Goal: Task Accomplishment & Management: Manage account settings

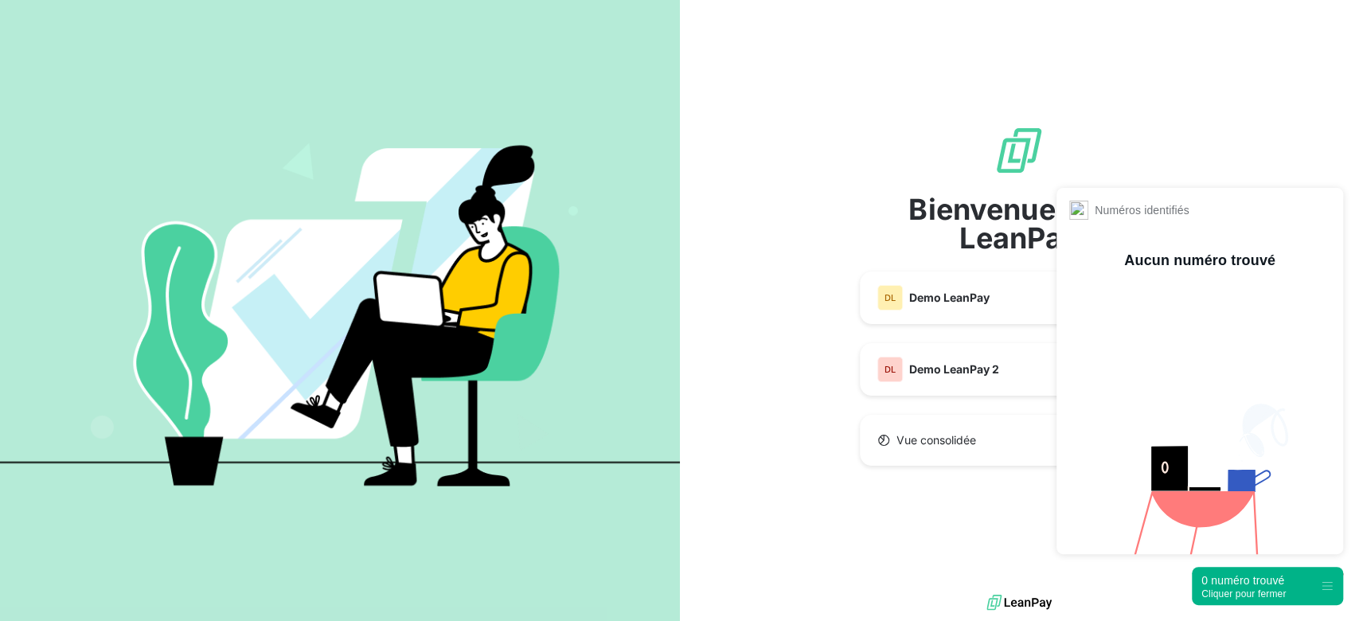
click at [1216, 591] on div "Cliquer pour fermer" at bounding box center [1243, 593] width 84 height 11
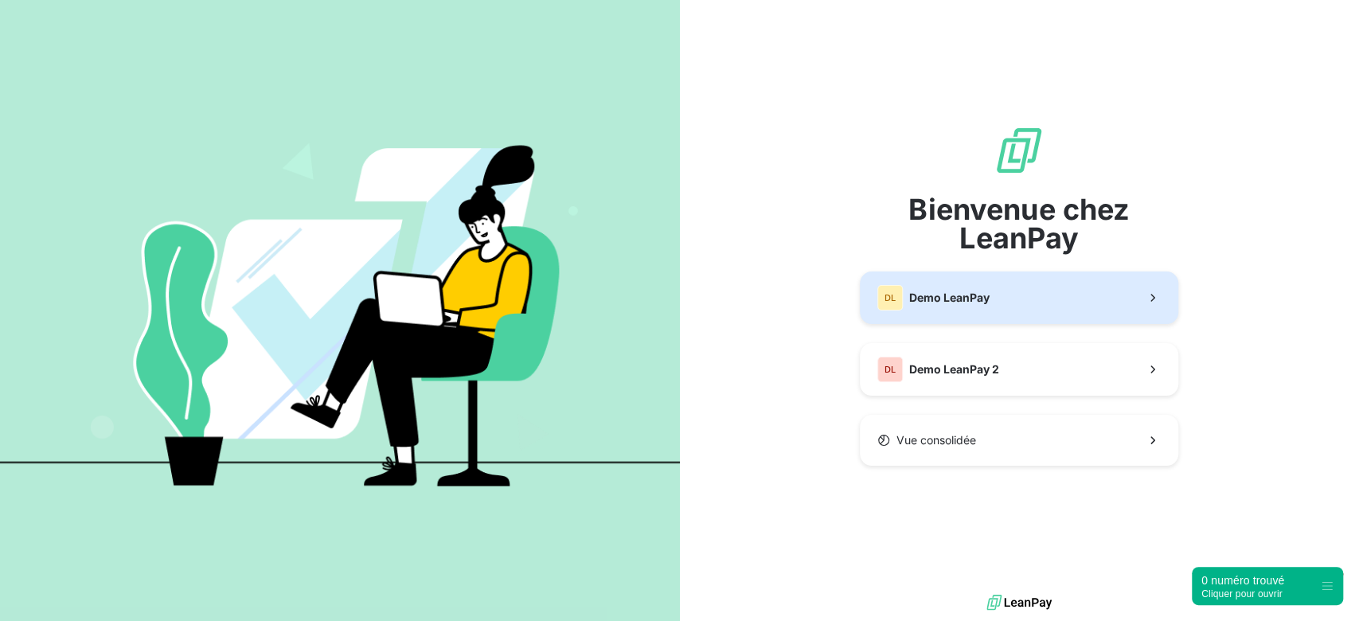
click at [957, 287] on div "DL Demo LeanPay" at bounding box center [933, 297] width 112 height 25
click at [926, 292] on span "Demo LeanPay" at bounding box center [949, 298] width 80 height 16
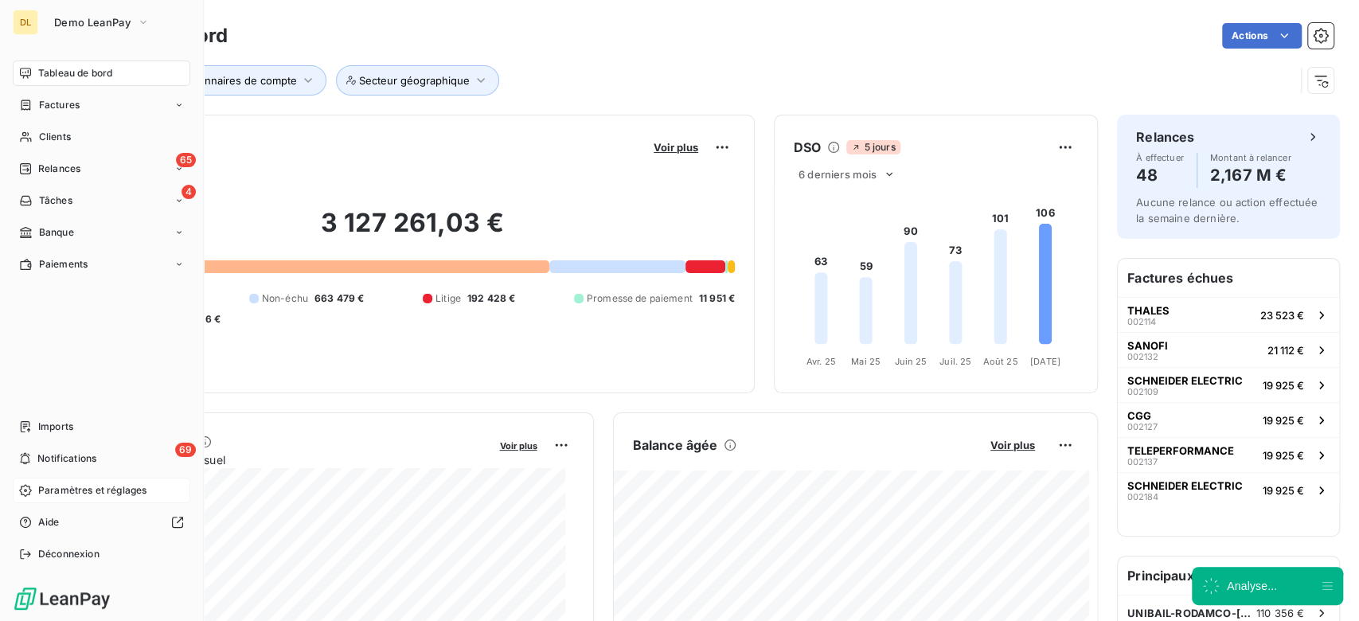
click at [89, 498] on span "Paramètres et réglages" at bounding box center [92, 490] width 108 height 14
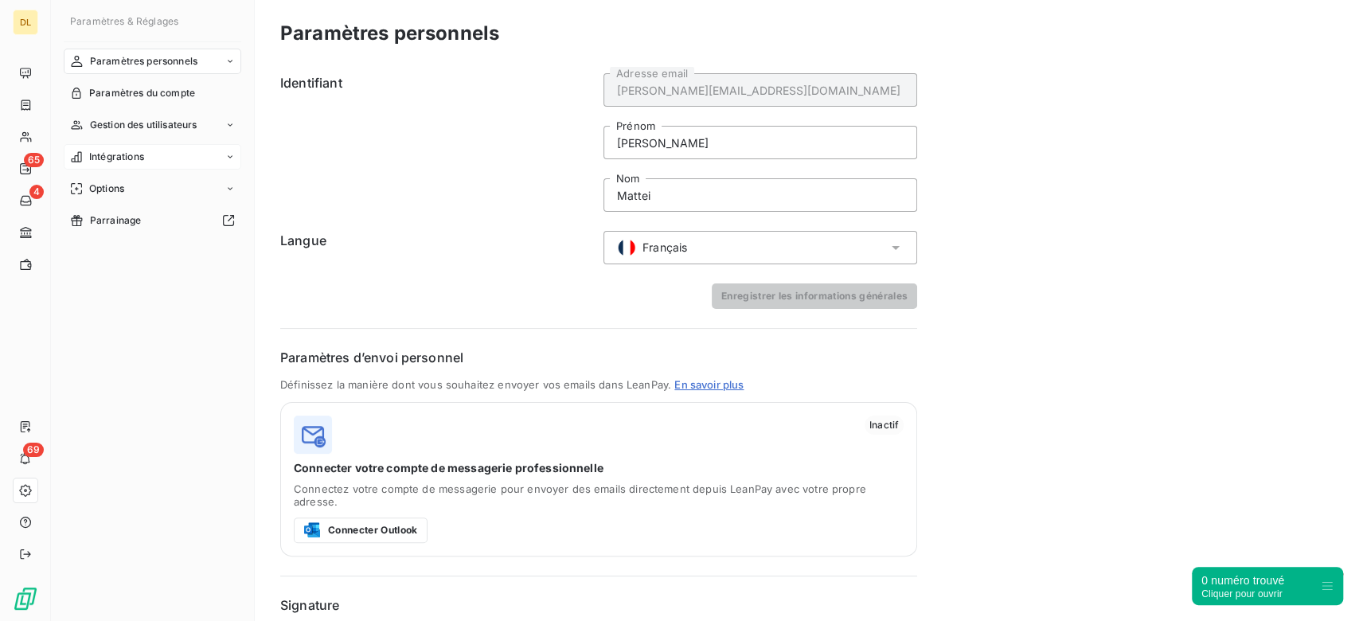
click at [188, 166] on div "Intégrations" at bounding box center [153, 156] width 178 height 25
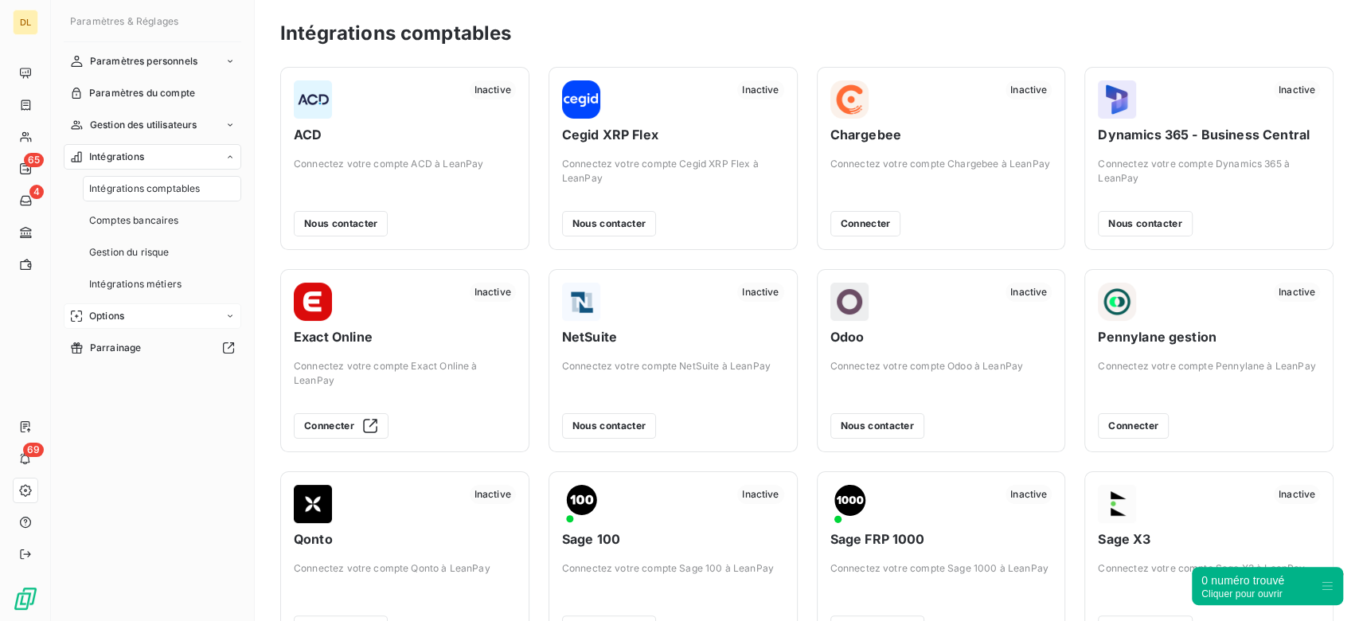
click at [142, 318] on div "Options" at bounding box center [153, 315] width 178 height 25
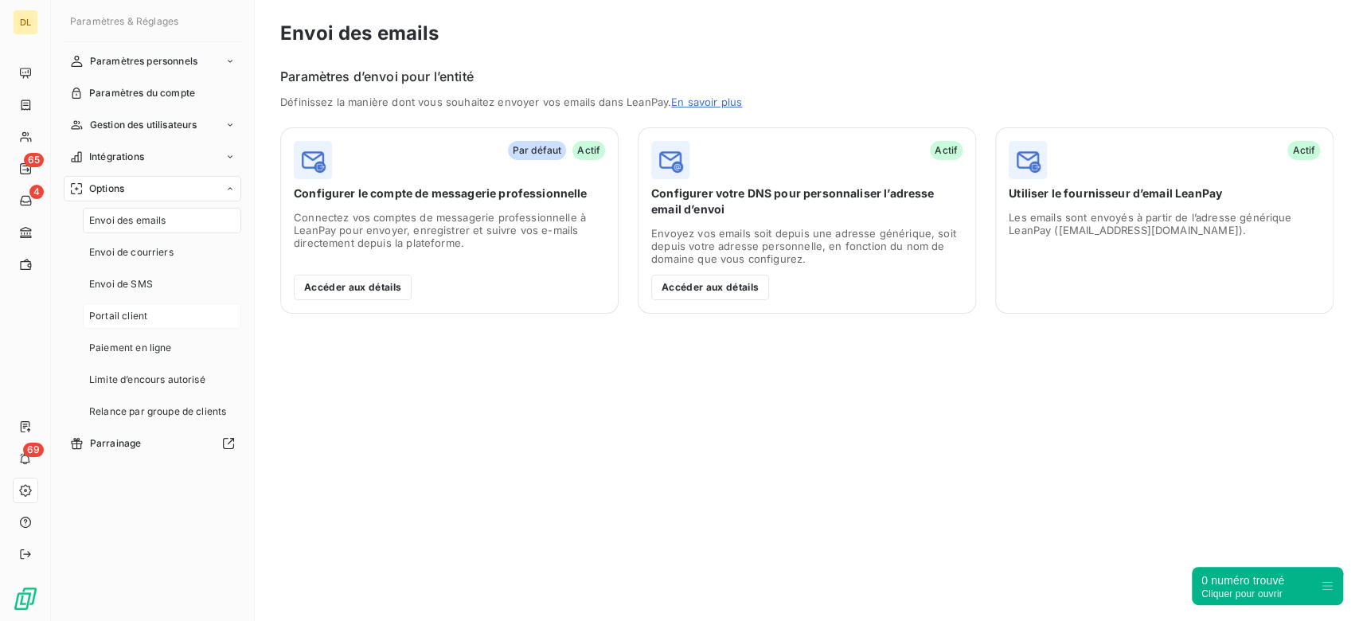
click at [192, 318] on div "Portail client" at bounding box center [162, 315] width 158 height 25
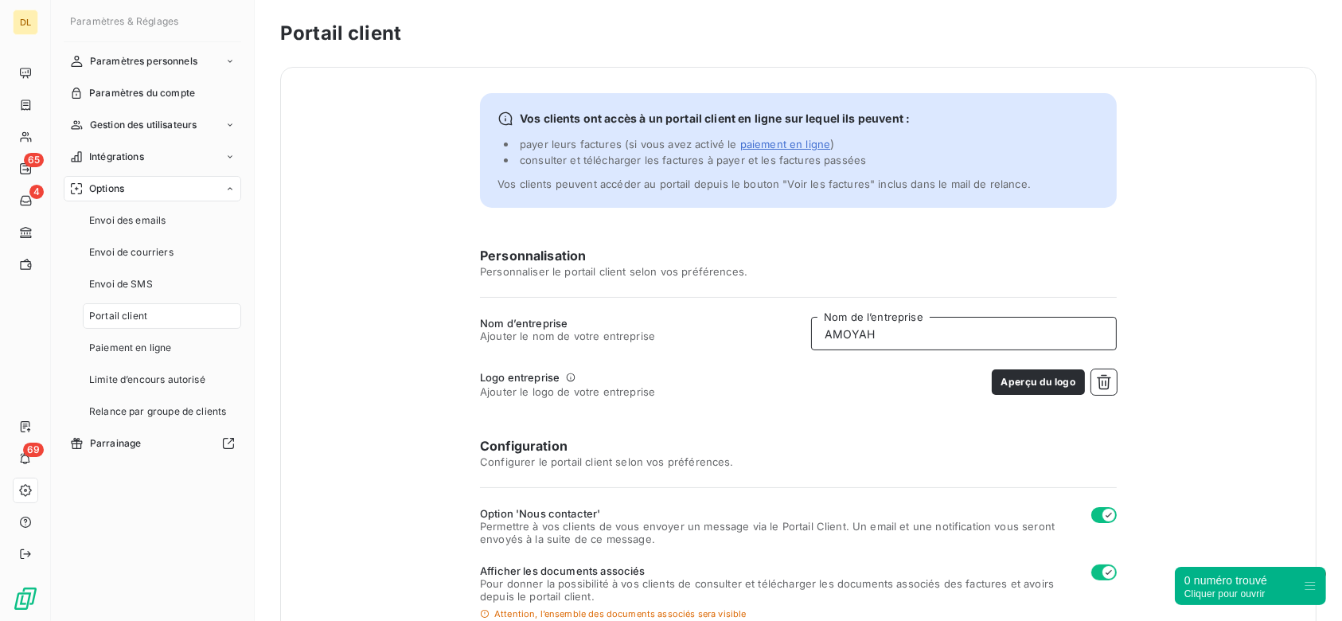
drag, startPoint x: 910, startPoint y: 342, endPoint x: 659, endPoint y: 320, distance: 251.7
click at [659, 320] on div "Nom d’entreprise Ajouter le nom de votre entreprise AMOYAH Nom de l’entreprise" at bounding box center [798, 333] width 637 height 33
drag, startPoint x: 915, startPoint y: 333, endPoint x: 672, endPoint y: 332, distance: 242.8
click at [672, 332] on div "Nom d’entreprise Ajouter le nom de votre entreprise Maison Nom de l’entreprise" at bounding box center [798, 333] width 637 height 33
paste input "[PERSON_NAME]"
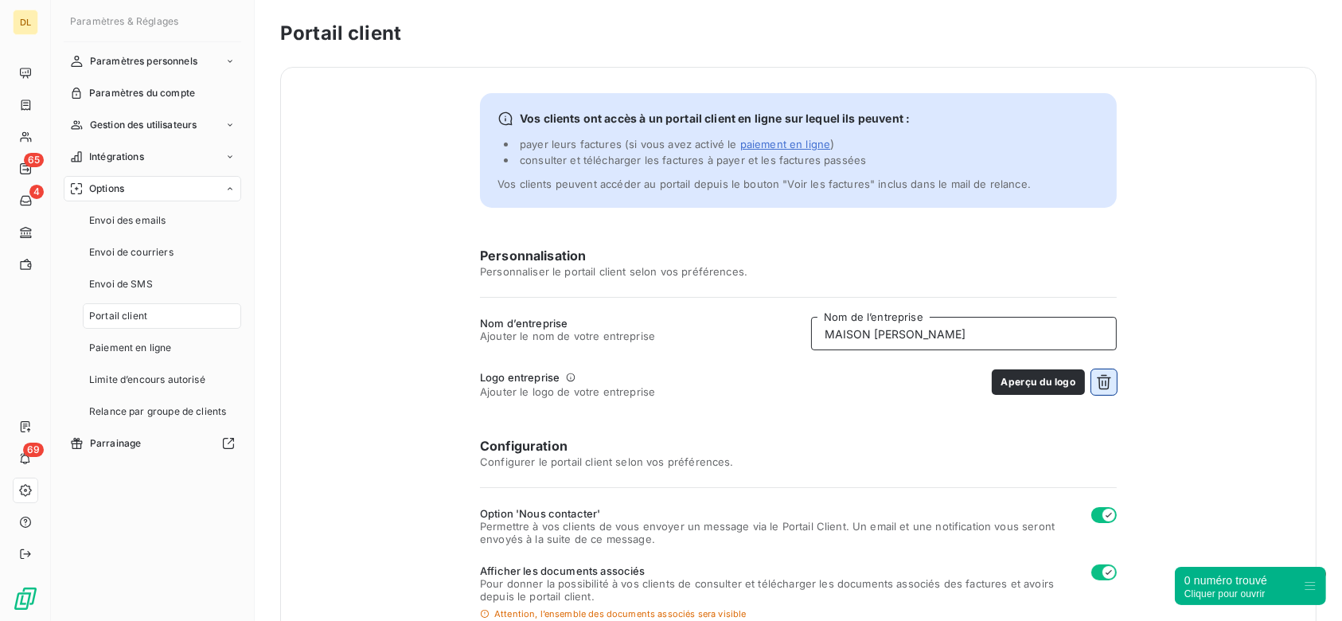
type input "MAISON [PERSON_NAME]"
click at [1097, 378] on icon "button" at bounding box center [1104, 382] width 14 height 15
click at [1051, 381] on button "Choisir un fichier" at bounding box center [1066, 381] width 102 height 25
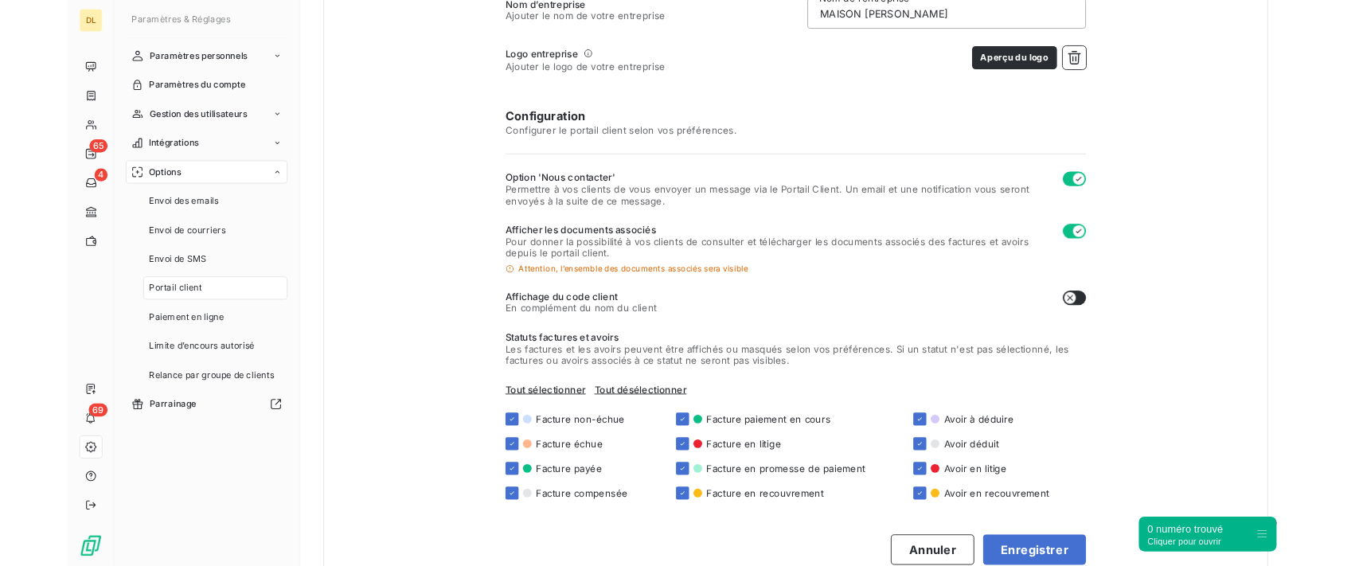
scroll to position [320, 0]
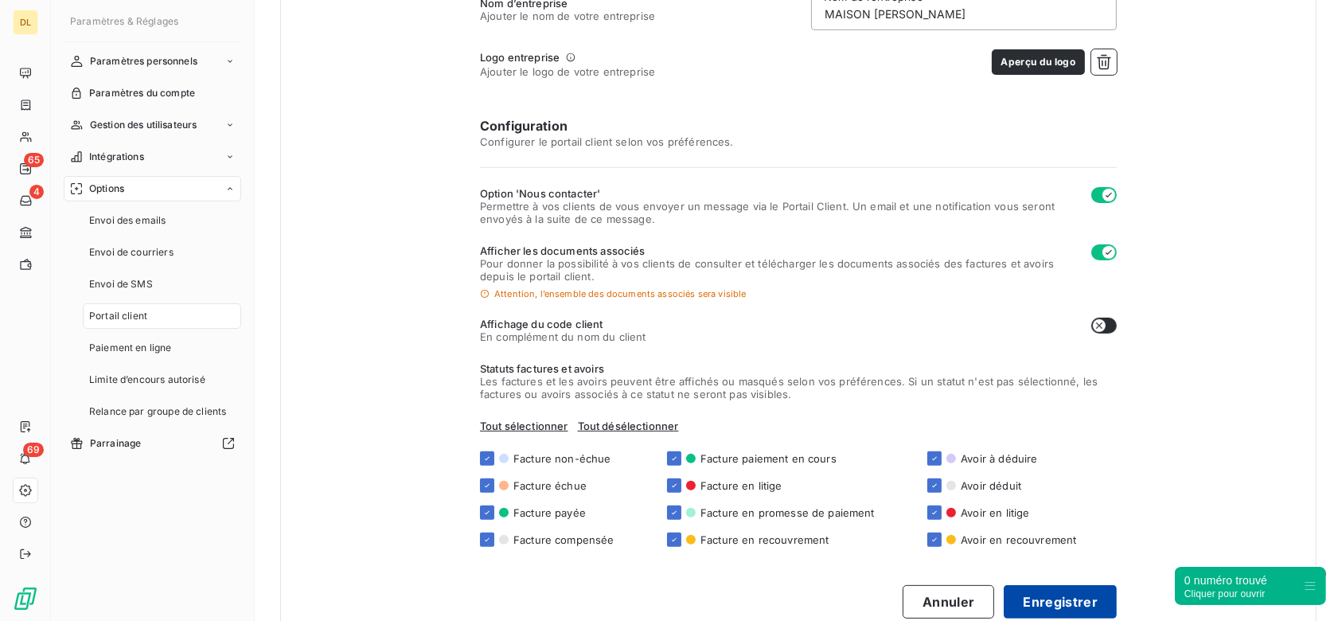
click at [1063, 603] on button "Enregistrer" at bounding box center [1060, 601] width 113 height 33
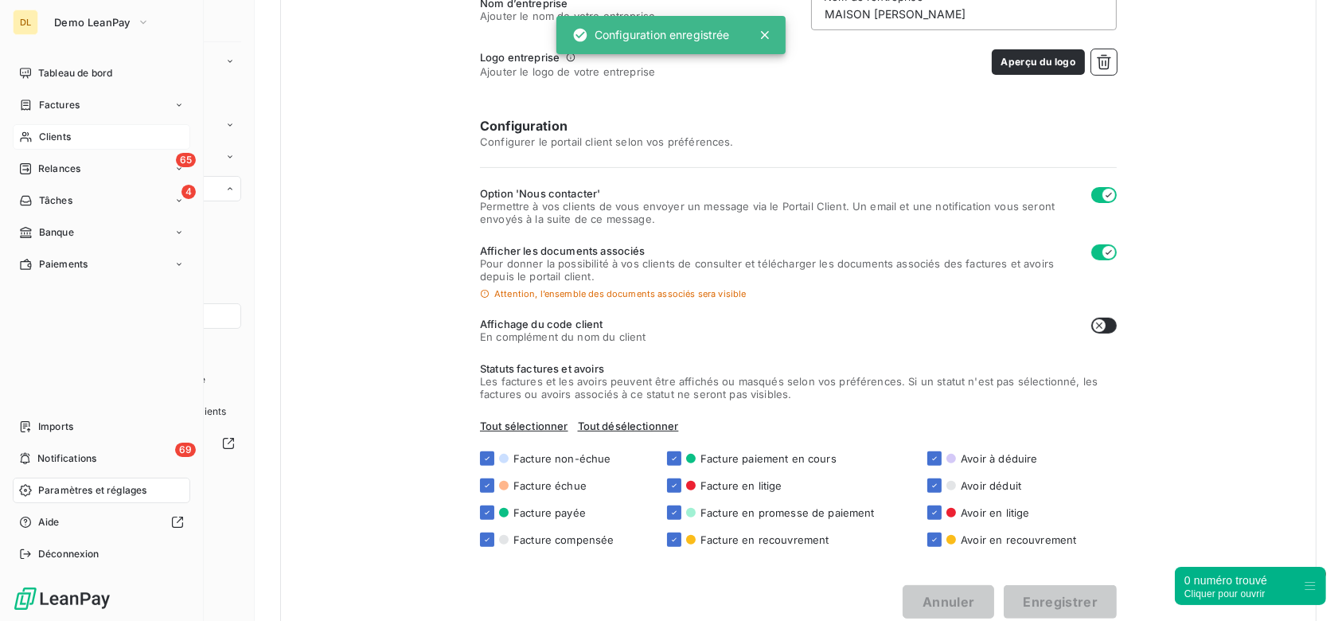
click at [51, 144] on div "Clients" at bounding box center [102, 136] width 178 height 25
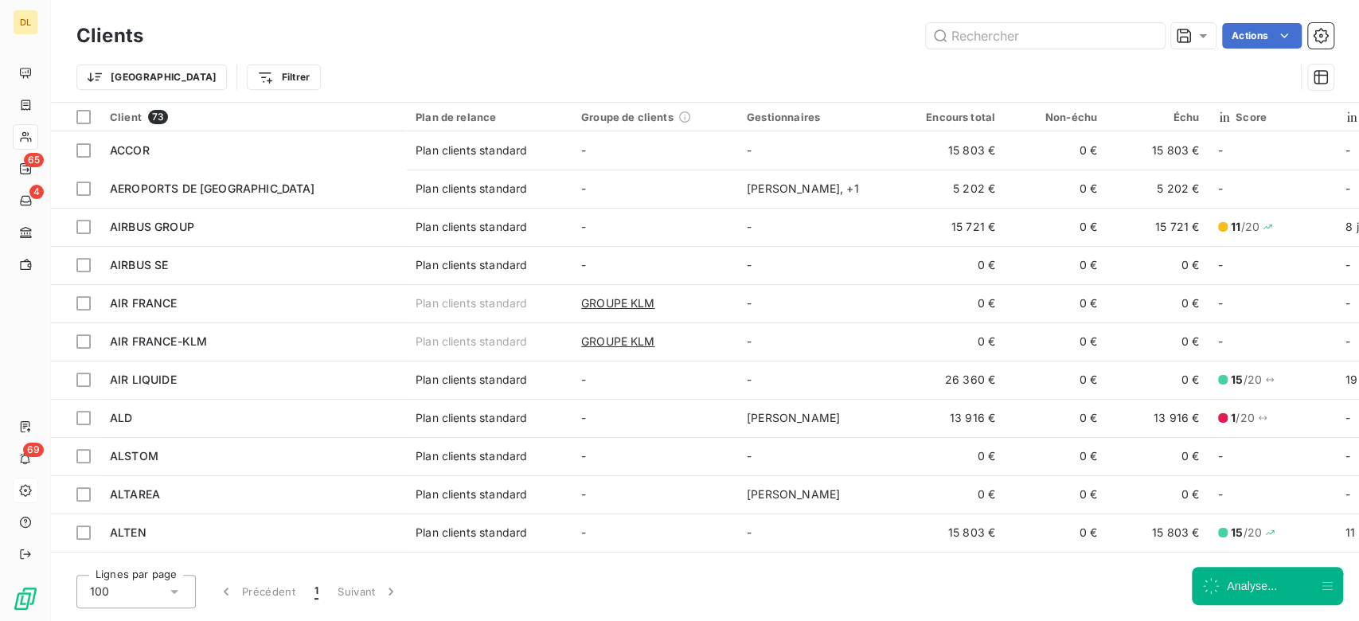
click at [696, 151] on td "-" at bounding box center [655, 150] width 166 height 38
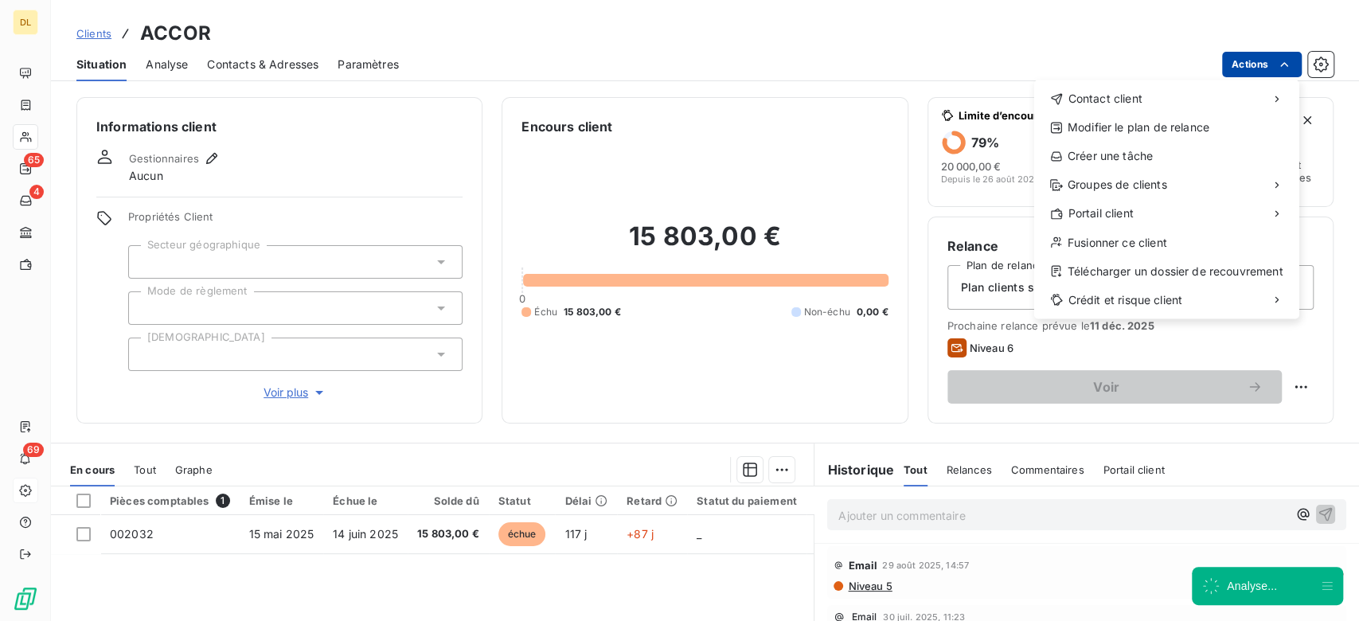
click at [1259, 68] on html "DL 65 4 69 Clients ACCOR Situation Analyse Contacts & Adresses Paramètres Actio…" at bounding box center [679, 310] width 1359 height 621
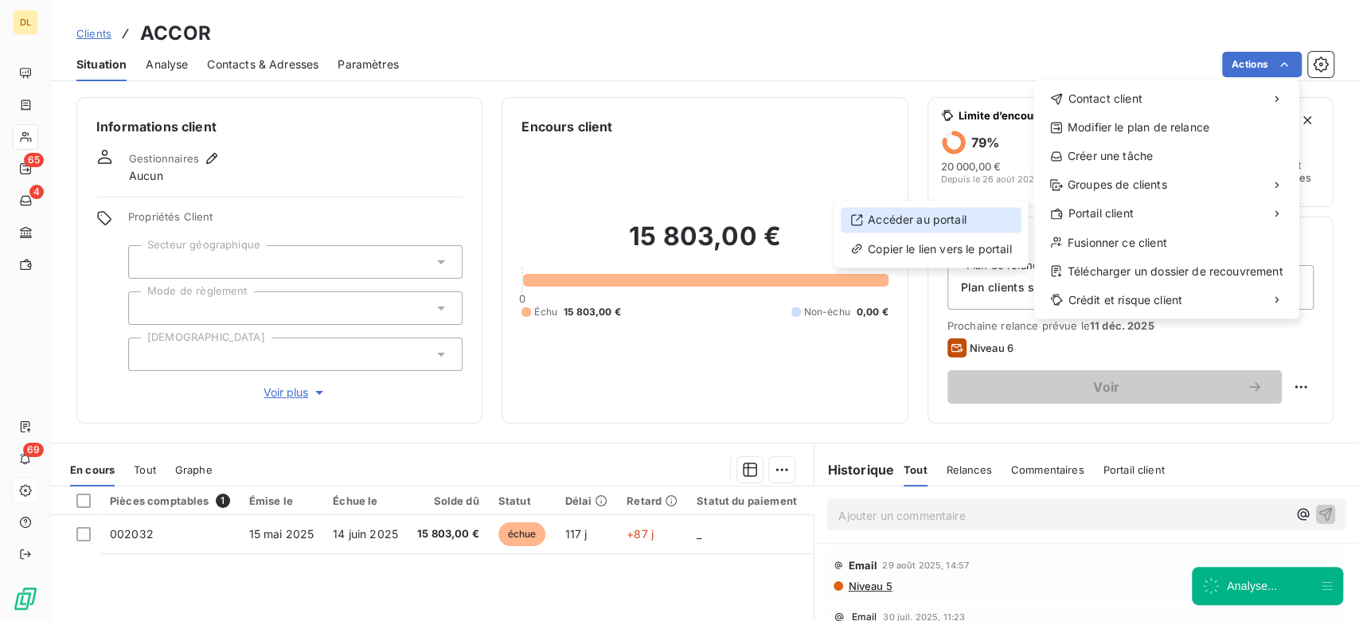
click at [963, 214] on div "Accéder au portail" at bounding box center [931, 219] width 181 height 25
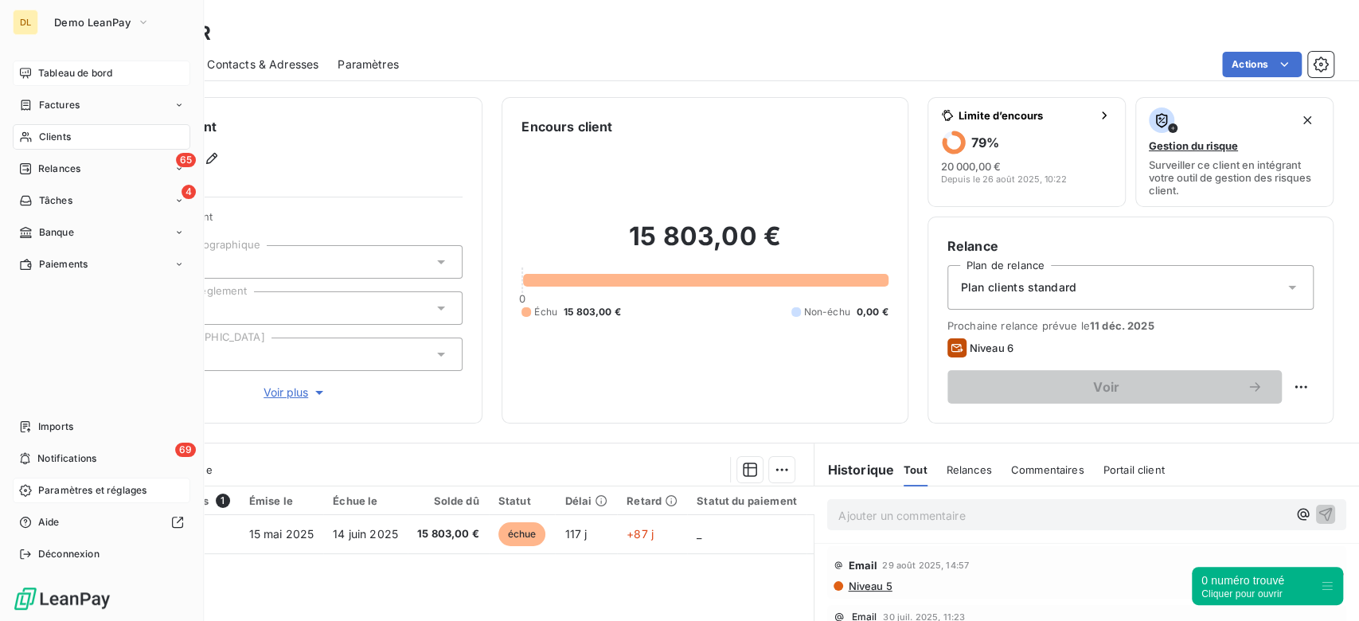
click at [49, 69] on span "Tableau de bord" at bounding box center [75, 73] width 74 height 14
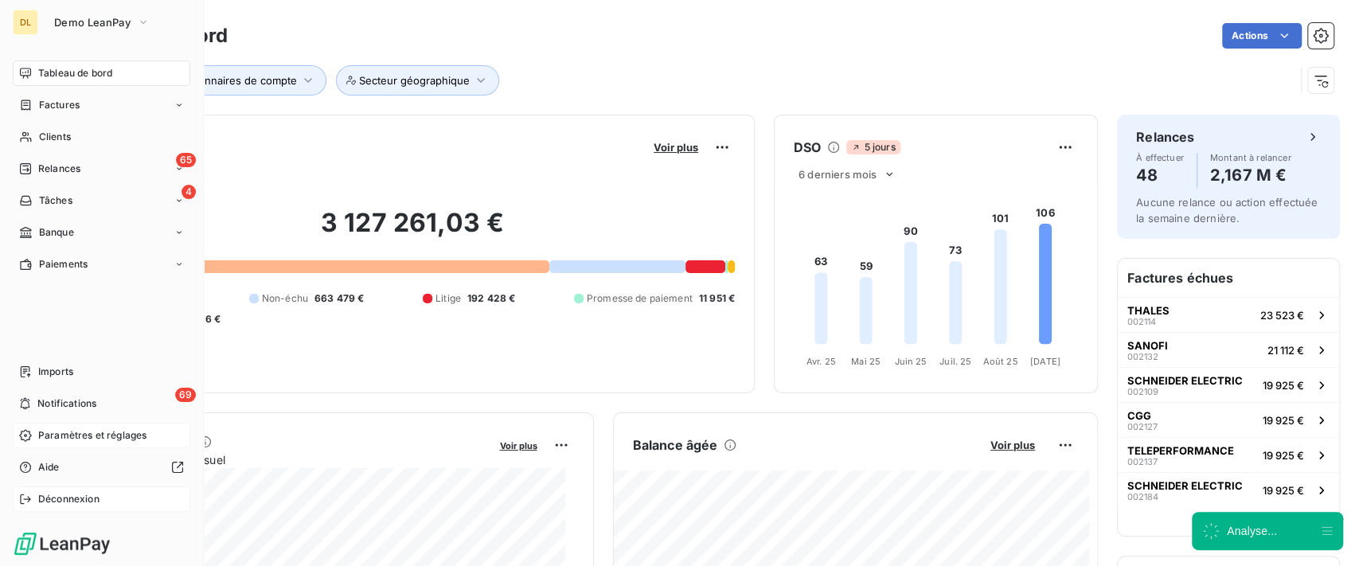
drag, startPoint x: 53, startPoint y: 493, endPoint x: 88, endPoint y: 490, distance: 35.9
click at [53, 493] on span "Déconnexion" at bounding box center [68, 499] width 61 height 14
